Goal: Check status: Check status

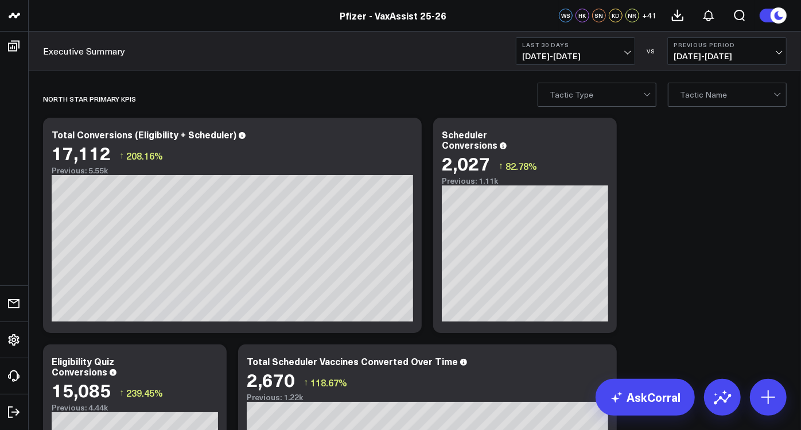
click at [594, 60] on span "07/26/25 - 08/24/25" at bounding box center [575, 56] width 107 height 9
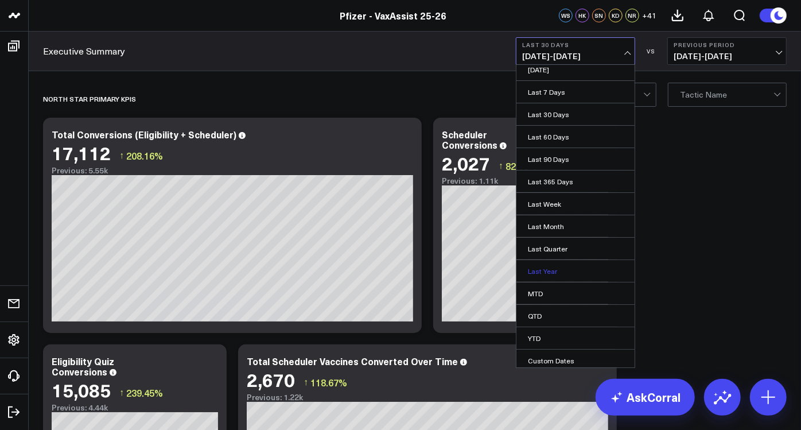
scroll to position [8, 0]
click at [553, 351] on link "Custom Dates" at bounding box center [576, 359] width 118 height 22
select select "7"
select select "2025"
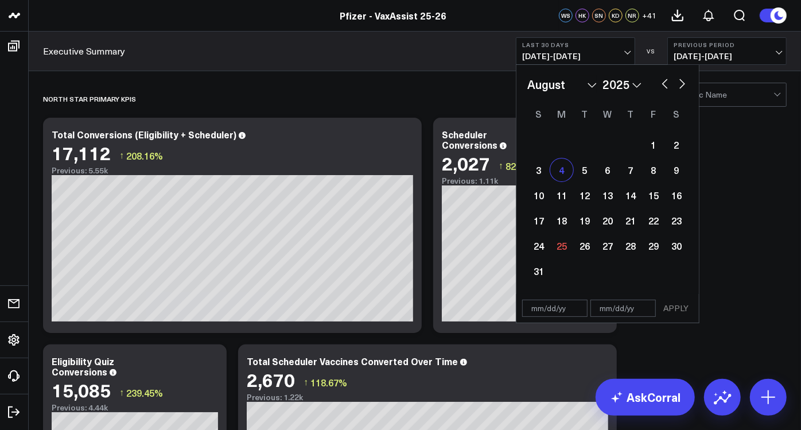
click at [564, 173] on div "4" at bounding box center [562, 169] width 23 height 23
type input "08/04/25"
select select "7"
select select "2025"
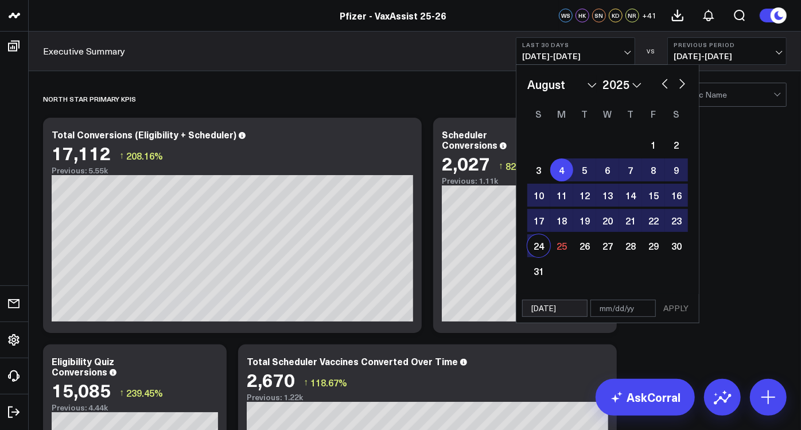
click at [540, 246] on div "24" at bounding box center [539, 245] width 23 height 23
type input "[DATE]"
select select "7"
select select "2025"
click at [677, 305] on button "APPLY" at bounding box center [676, 308] width 34 height 17
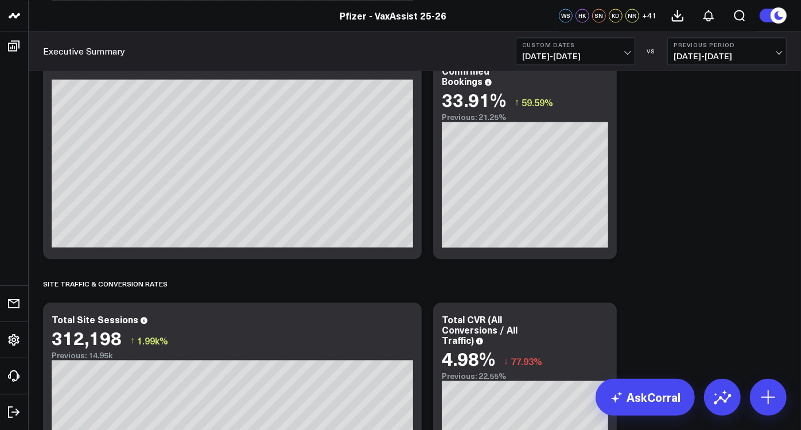
scroll to position [1531, 0]
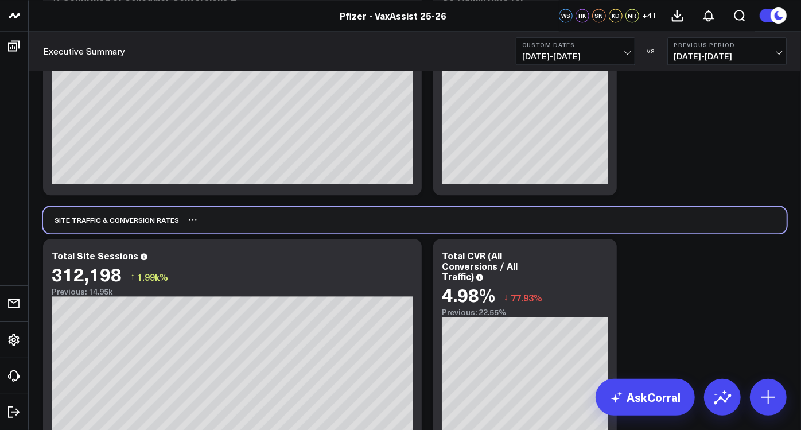
click at [688, 224] on div "Site Traffic & Conversion Rates" at bounding box center [415, 220] width 744 height 26
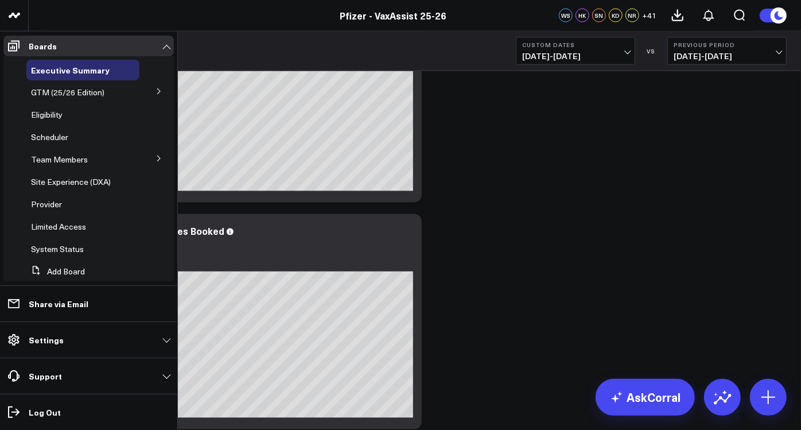
scroll to position [893, 0]
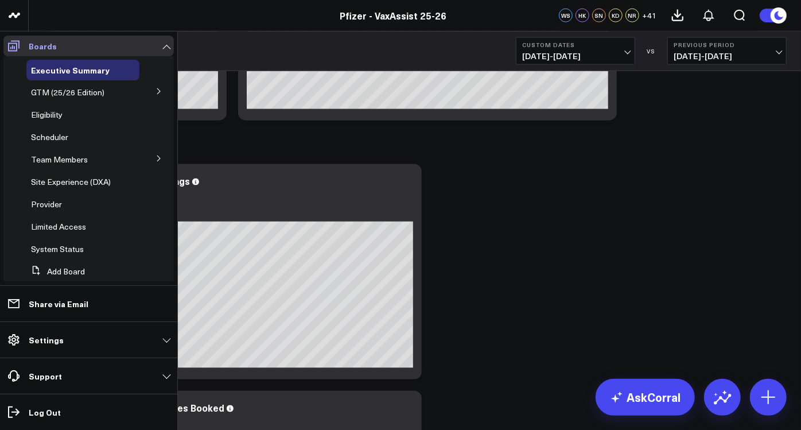
click at [56, 43] on link "Boards" at bounding box center [88, 46] width 171 height 21
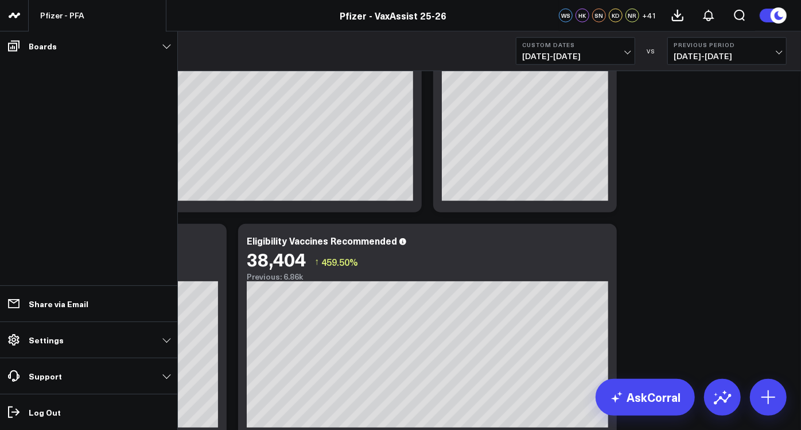
scroll to position [574, 0]
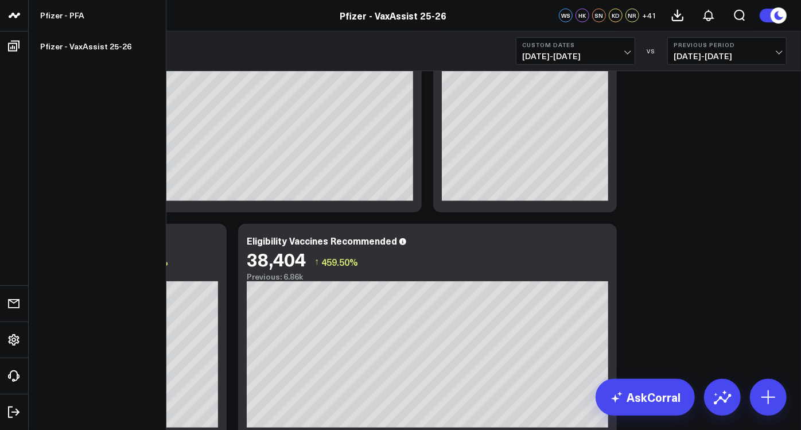
click at [17, 18] on icon at bounding box center [14, 16] width 14 height 14
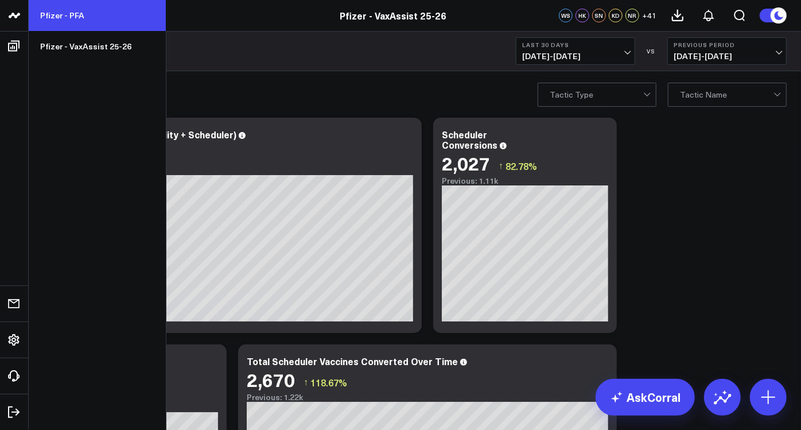
click at [72, 17] on link "Pfizer - PFA" at bounding box center [97, 15] width 137 height 31
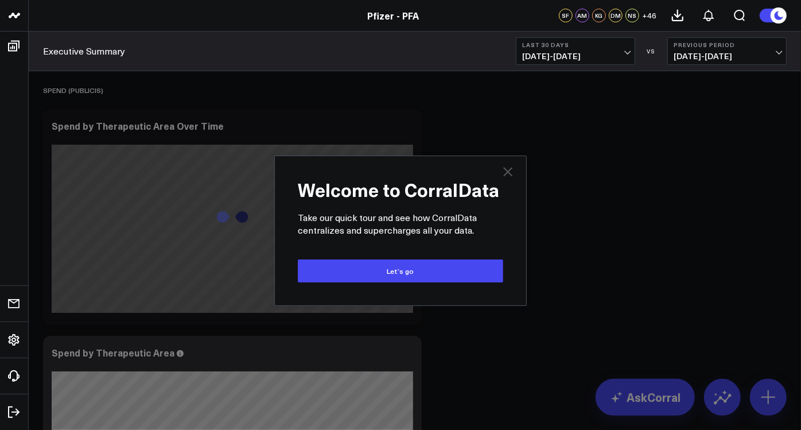
click at [507, 177] on icon at bounding box center [508, 172] width 14 height 14
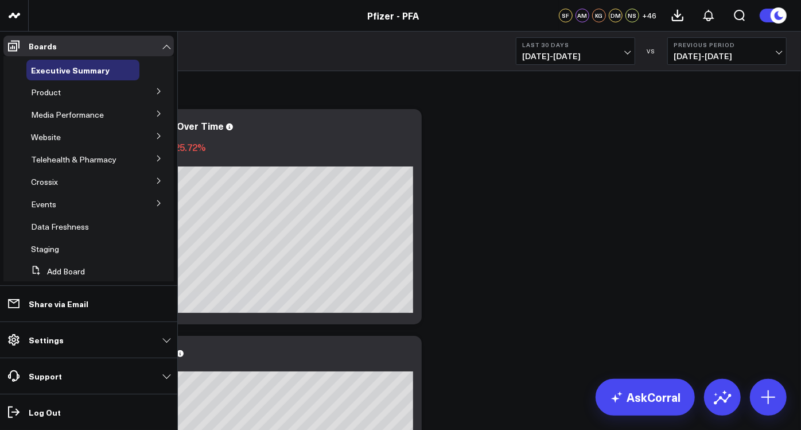
click at [156, 92] on icon at bounding box center [159, 91] width 7 height 7
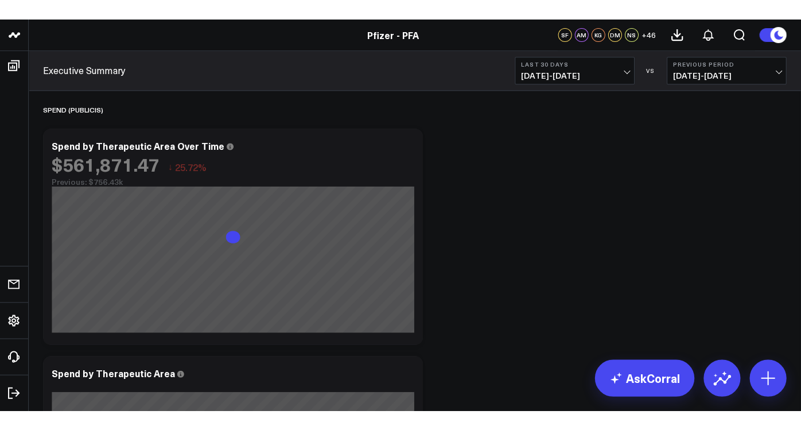
scroll to position [196, 0]
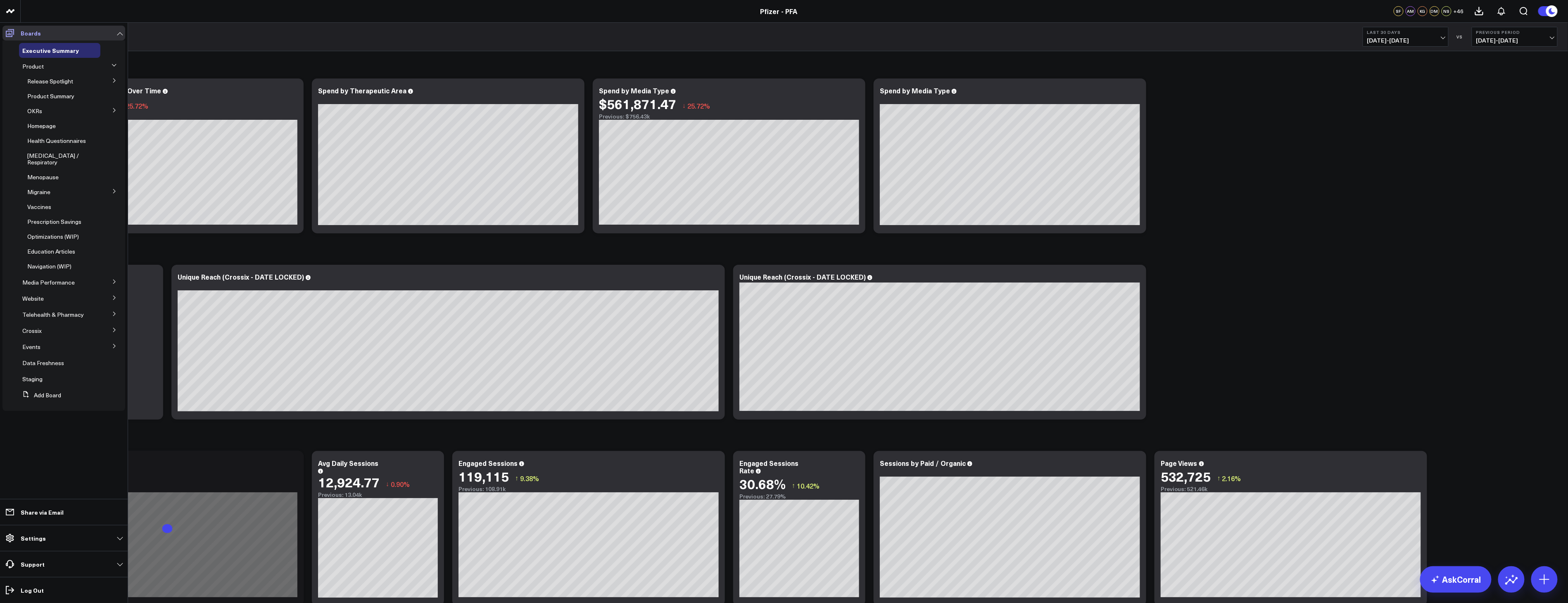
click at [10, 33] on icon at bounding box center [10, 33] width 10 height 10
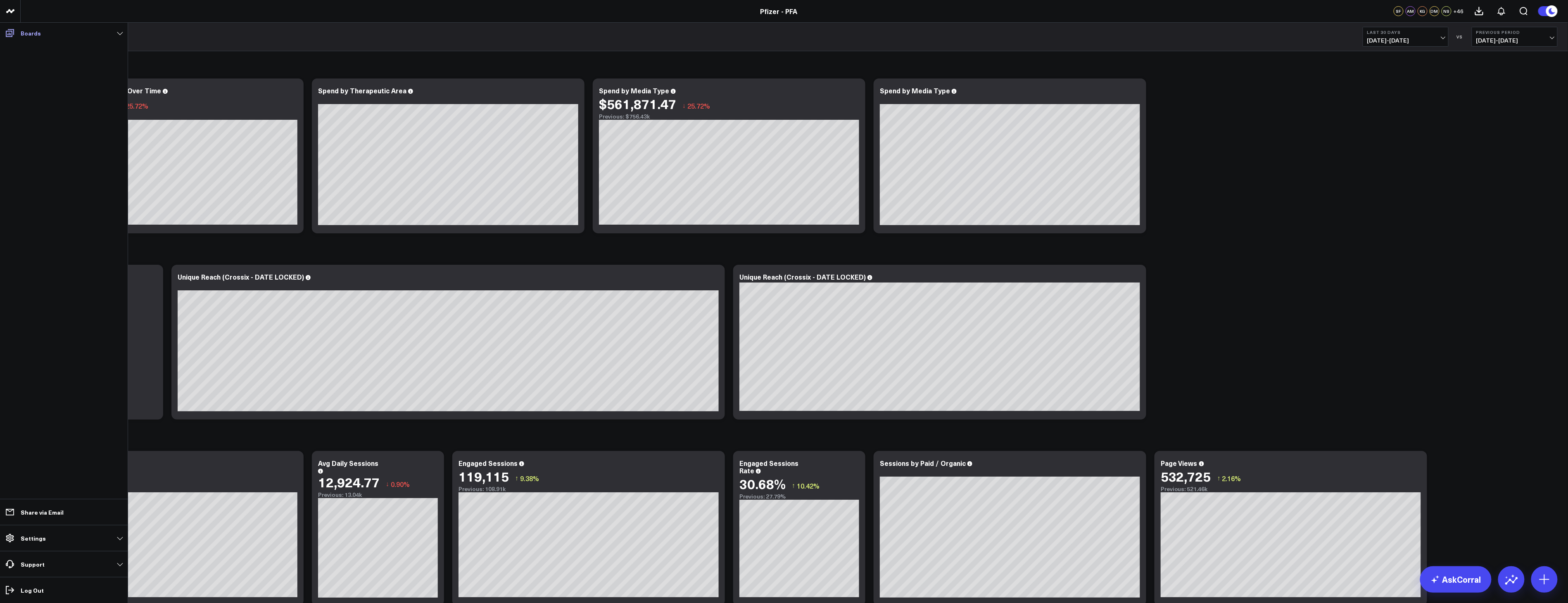
click at [12, 35] on icon at bounding box center [9, 33] width 8 height 8
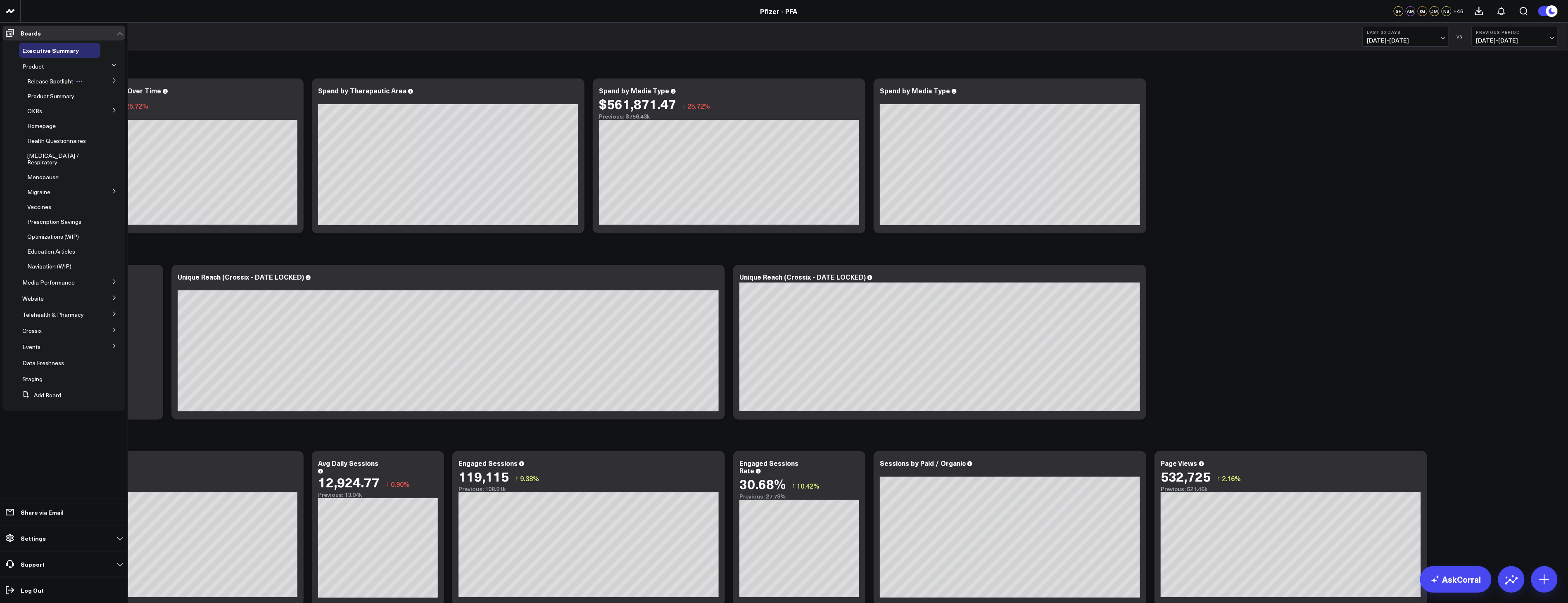
click at [65, 81] on span "Release Spotlight" at bounding box center [50, 81] width 46 height 8
click at [110, 81] on button at bounding box center [114, 80] width 22 height 12
click at [47, 130] on span "5.1 Vaccines" at bounding box center [49, 132] width 33 height 8
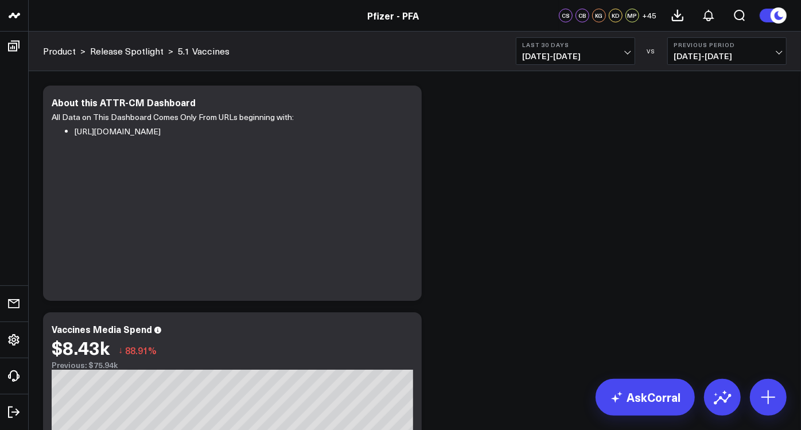
click at [606, 62] on button "Last 30 Days [DATE] - [DATE]" at bounding box center [575, 51] width 119 height 28
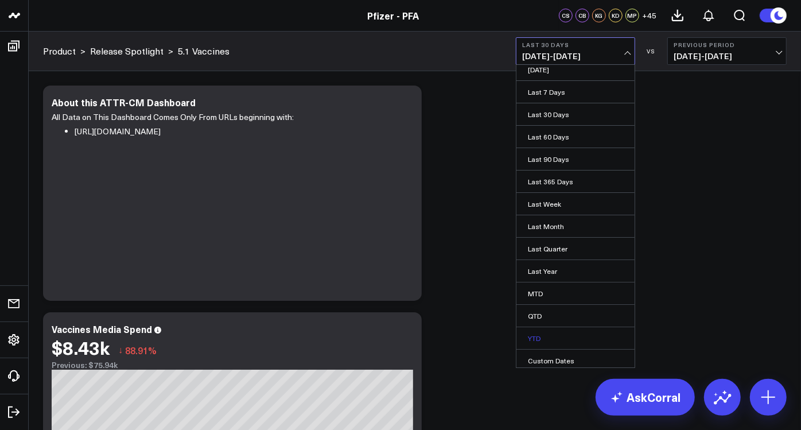
scroll to position [8, 0]
click at [555, 355] on link "Custom Dates" at bounding box center [576, 359] width 118 height 22
select select "7"
select select "2025"
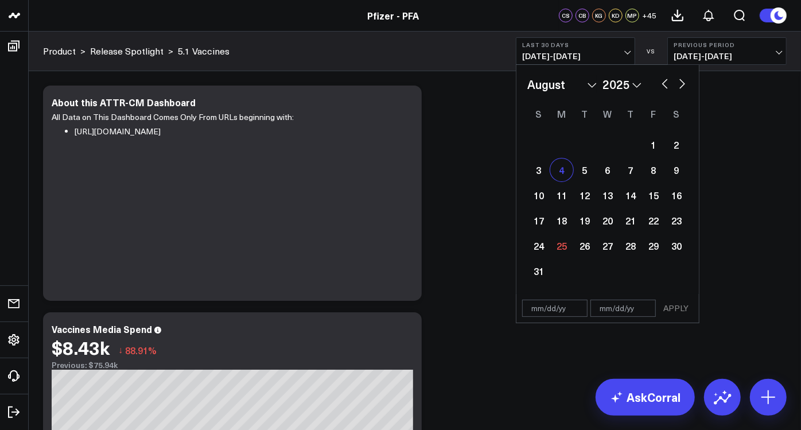
click at [563, 173] on div "4" at bounding box center [562, 169] width 23 height 23
type input "08/04/25"
select select "7"
select select "2025"
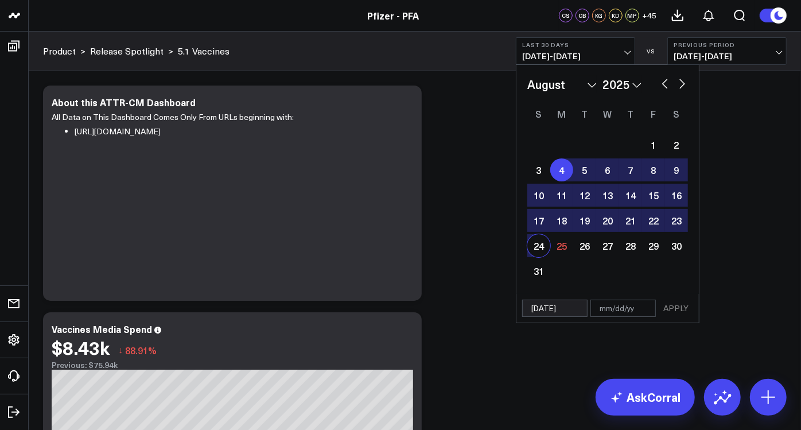
click at [537, 244] on div "24" at bounding box center [539, 245] width 23 height 23
type input "[DATE]"
select select "7"
select select "2025"
click at [690, 311] on button "APPLY" at bounding box center [676, 308] width 34 height 17
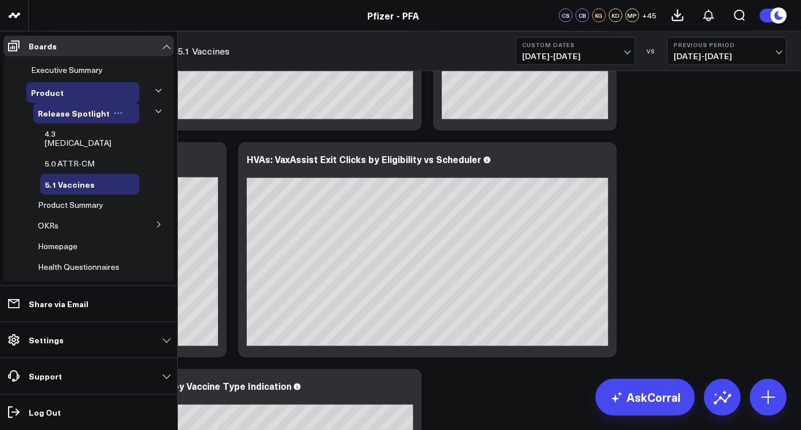
scroll to position [3445, 0]
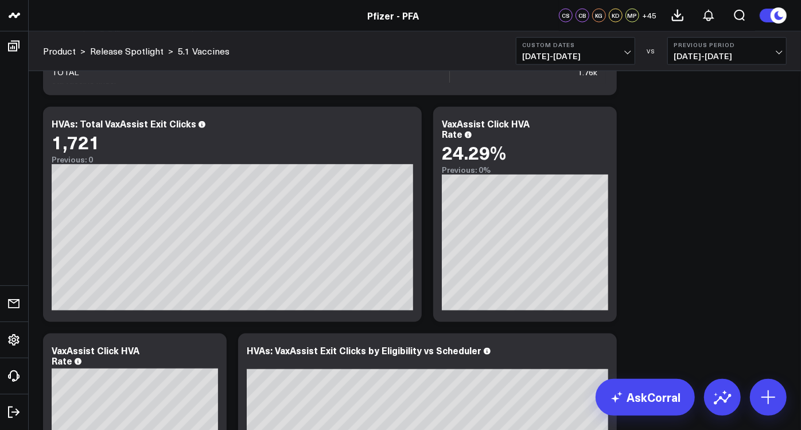
click at [592, 59] on span "08/04/25 - 08/24/25" at bounding box center [575, 56] width 107 height 9
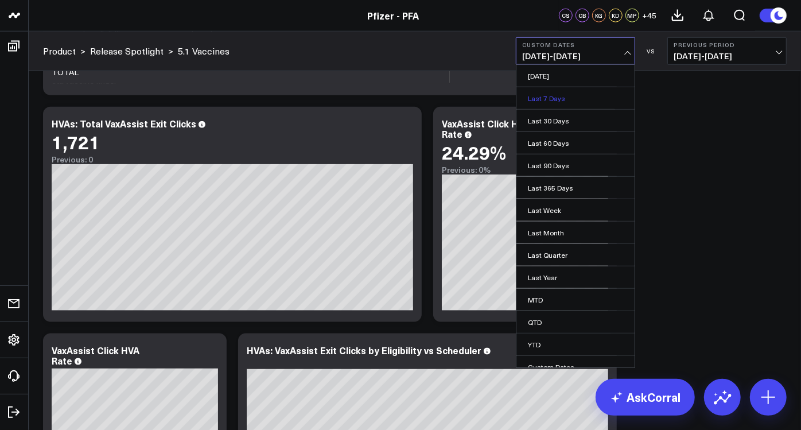
click at [556, 103] on link "Last 7 Days" at bounding box center [576, 98] width 118 height 22
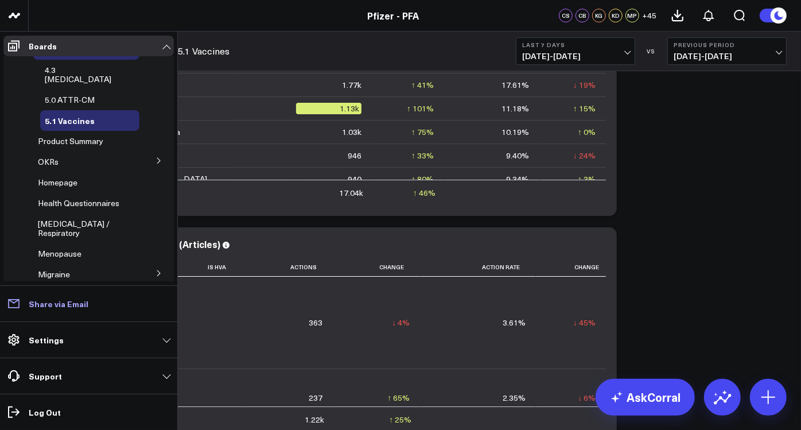
scroll to position [2488, 0]
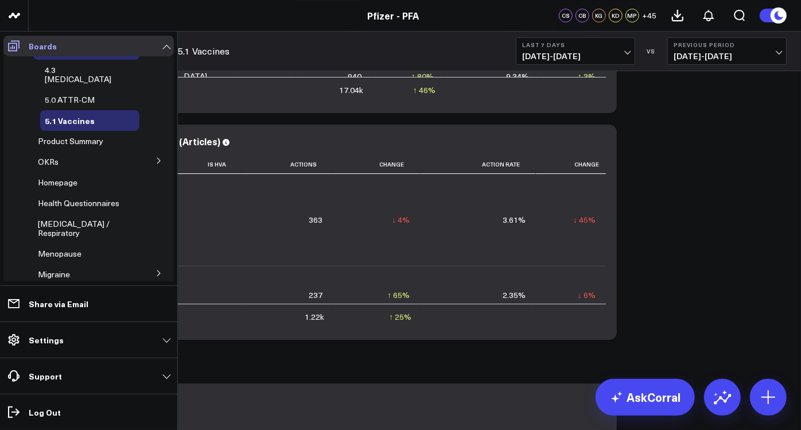
click at [64, 49] on link "Boards" at bounding box center [88, 46] width 171 height 21
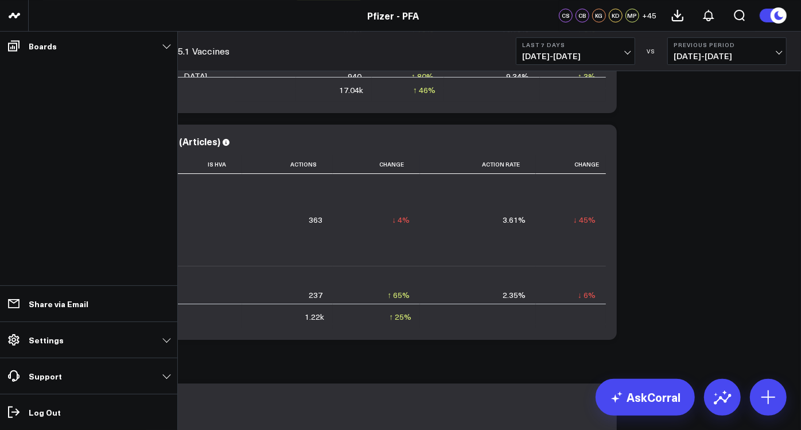
scroll to position [2168, 0]
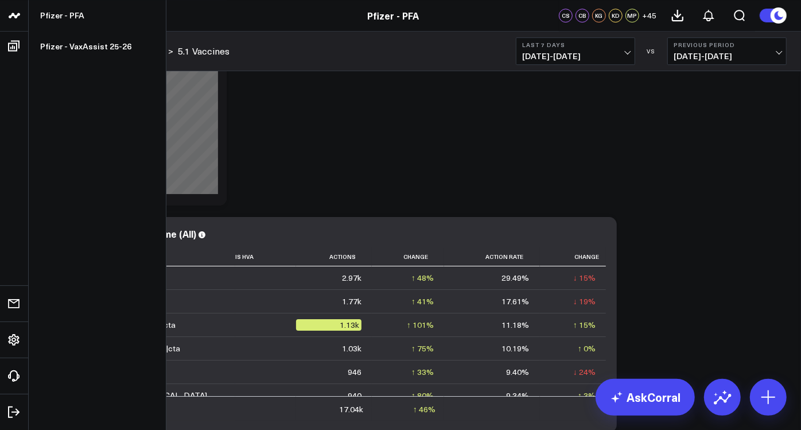
click at [11, 16] on icon at bounding box center [12, 15] width 6 height 5
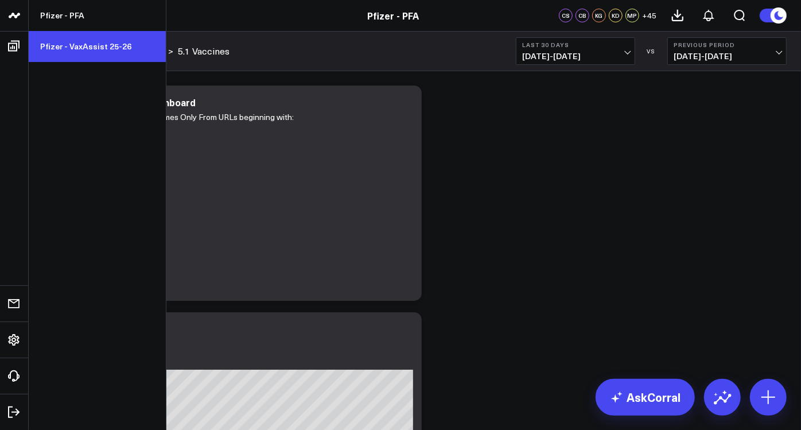
click at [84, 51] on link "Pfizer - VaxAssist 25-26" at bounding box center [97, 46] width 137 height 31
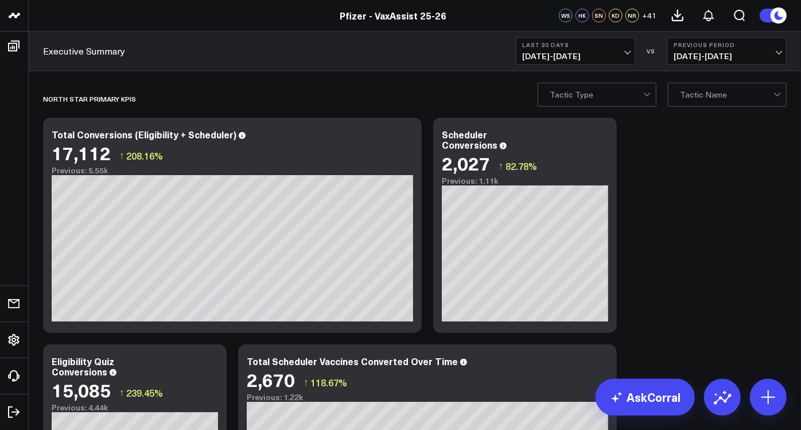
click at [578, 57] on span "[DATE] - [DATE]" at bounding box center [575, 56] width 107 height 9
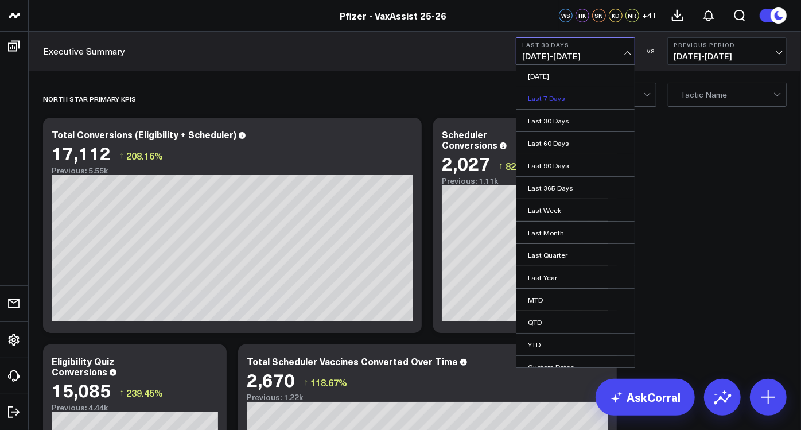
click at [556, 102] on link "Last 7 Days" at bounding box center [576, 98] width 118 height 22
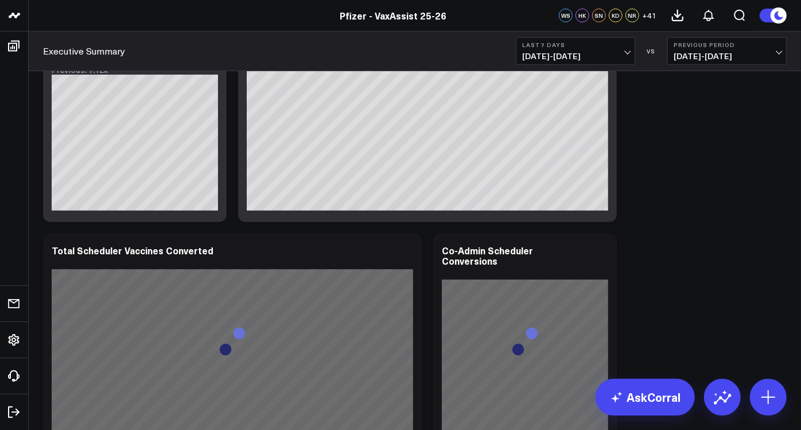
scroll to position [319, 0]
